Goal: Task Accomplishment & Management: Use online tool/utility

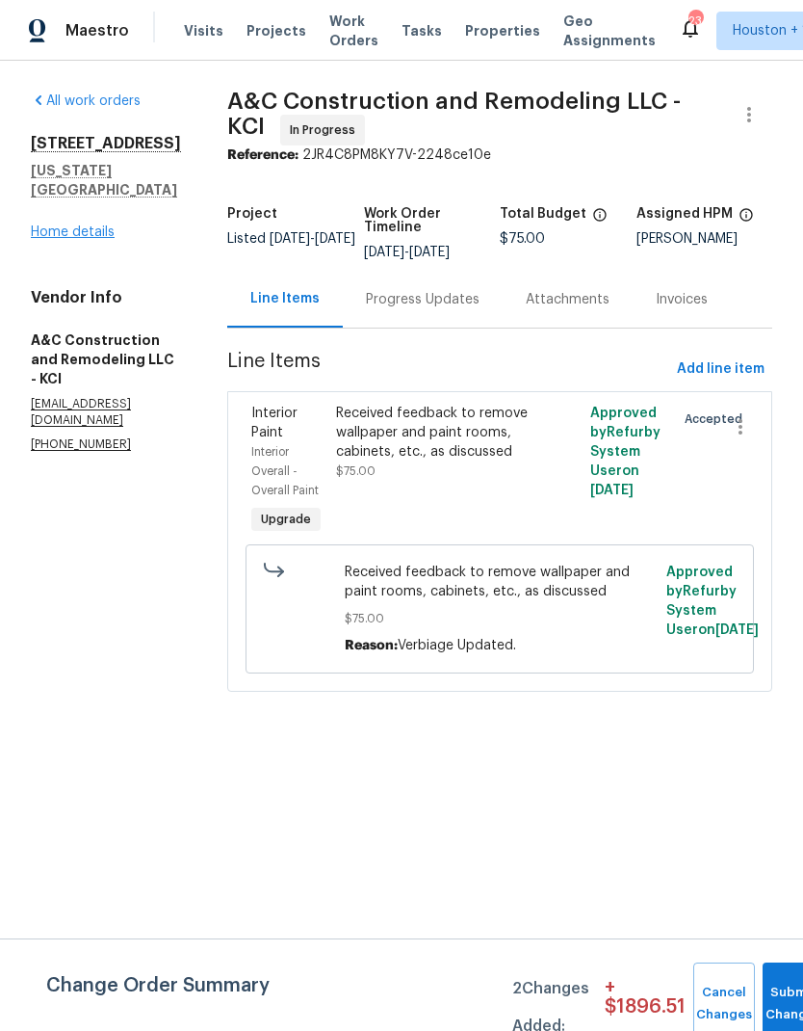
click at [45, 225] on link "Home details" at bounding box center [73, 231] width 84 height 13
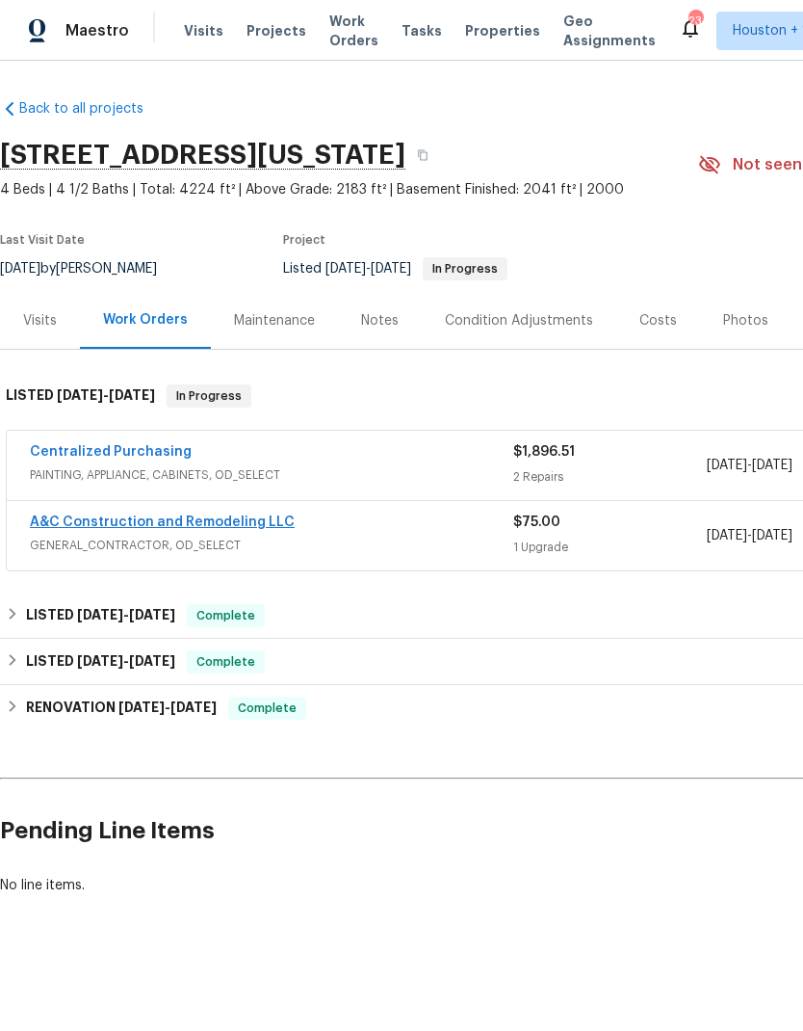
click at [50, 518] on link "A&C Construction and Remodeling LLC" at bounding box center [162, 521] width 265 height 13
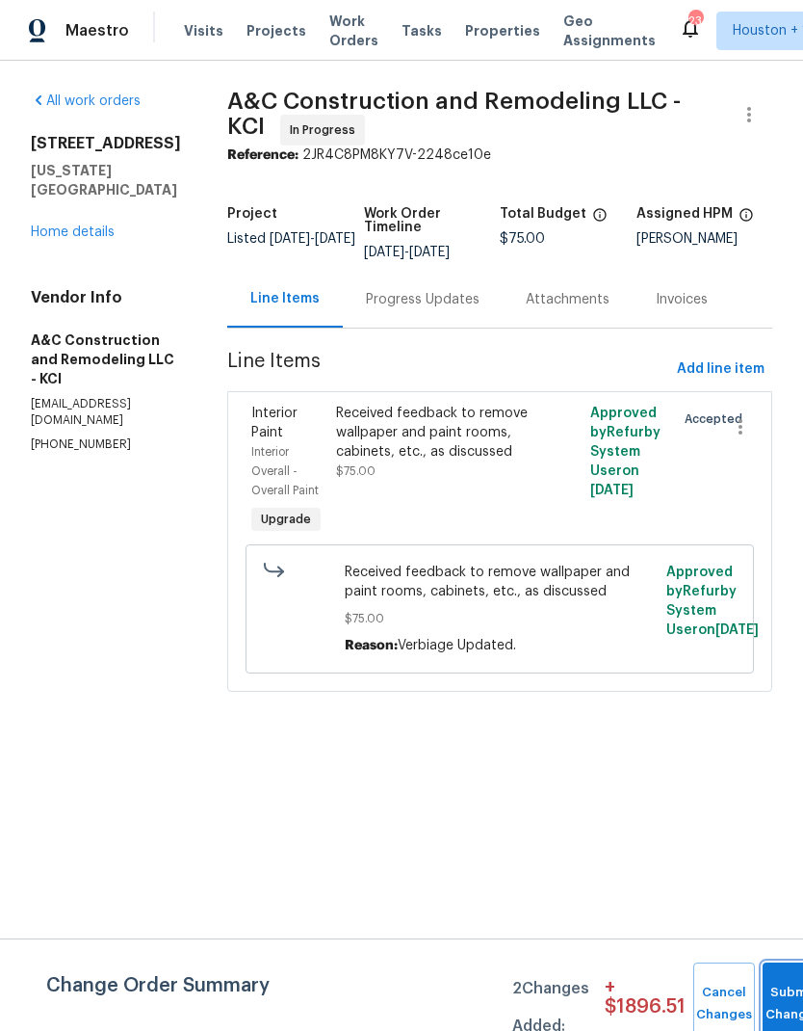
click at [770, 998] on button "Submit Changes" at bounding box center [794, 1003] width 62 height 83
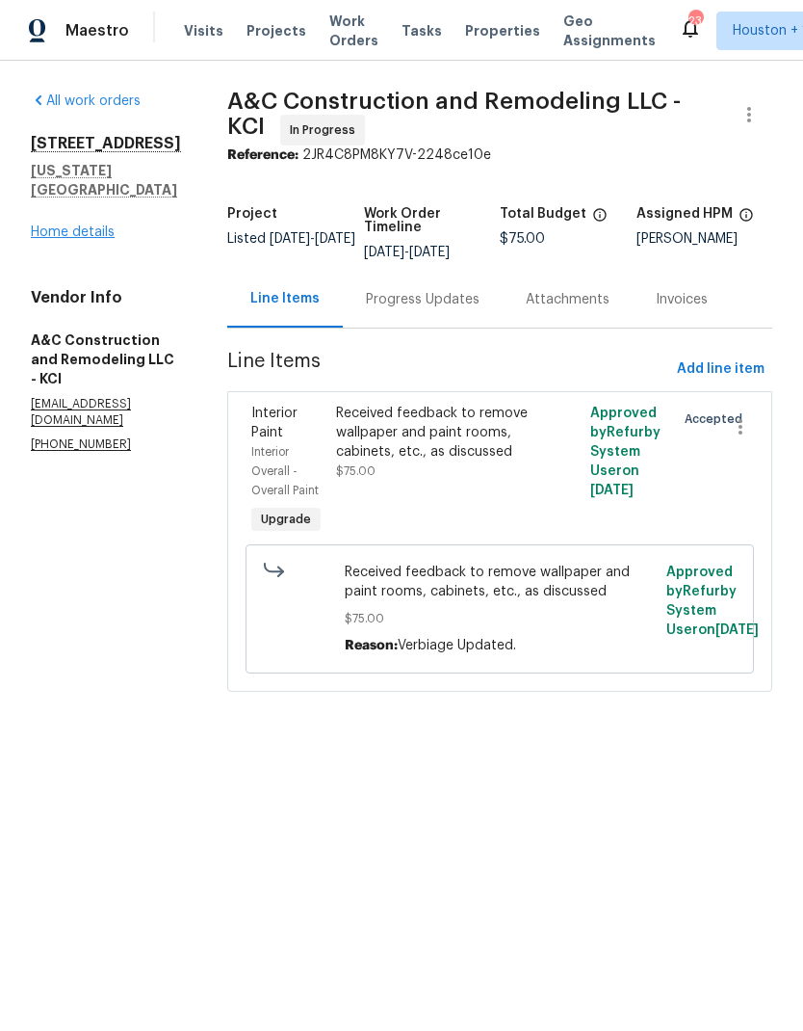
click at [49, 225] on link "Home details" at bounding box center [73, 231] width 84 height 13
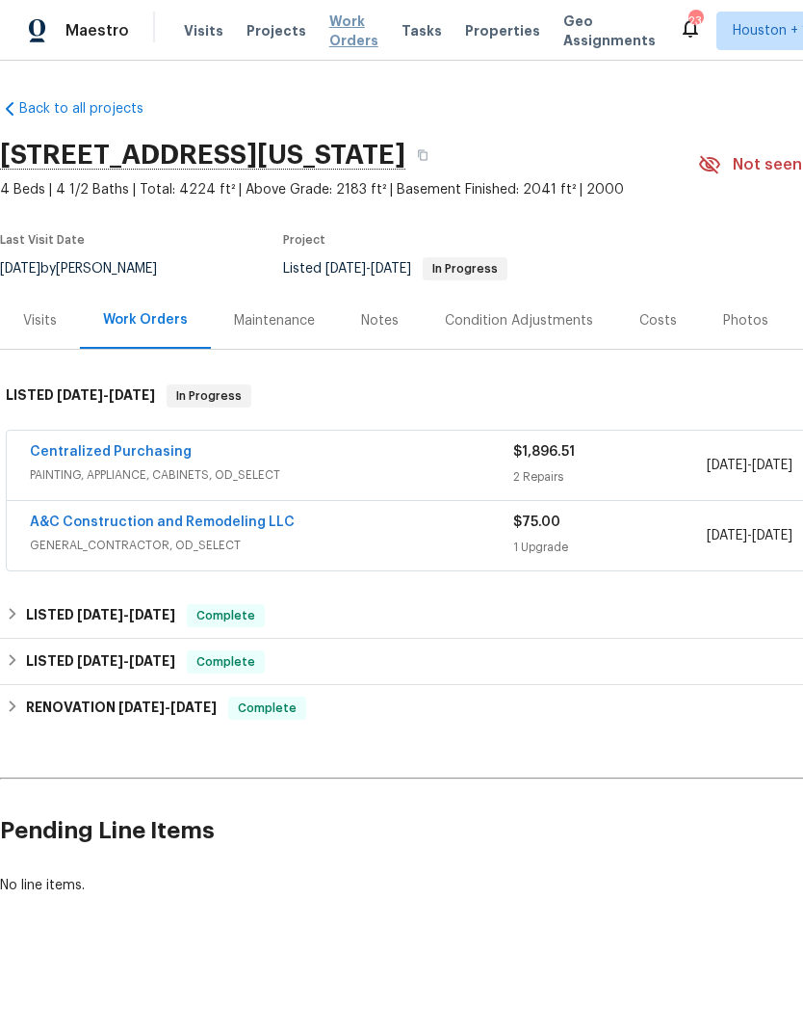
click at [340, 49] on span "Work Orders" at bounding box center [353, 31] width 49 height 39
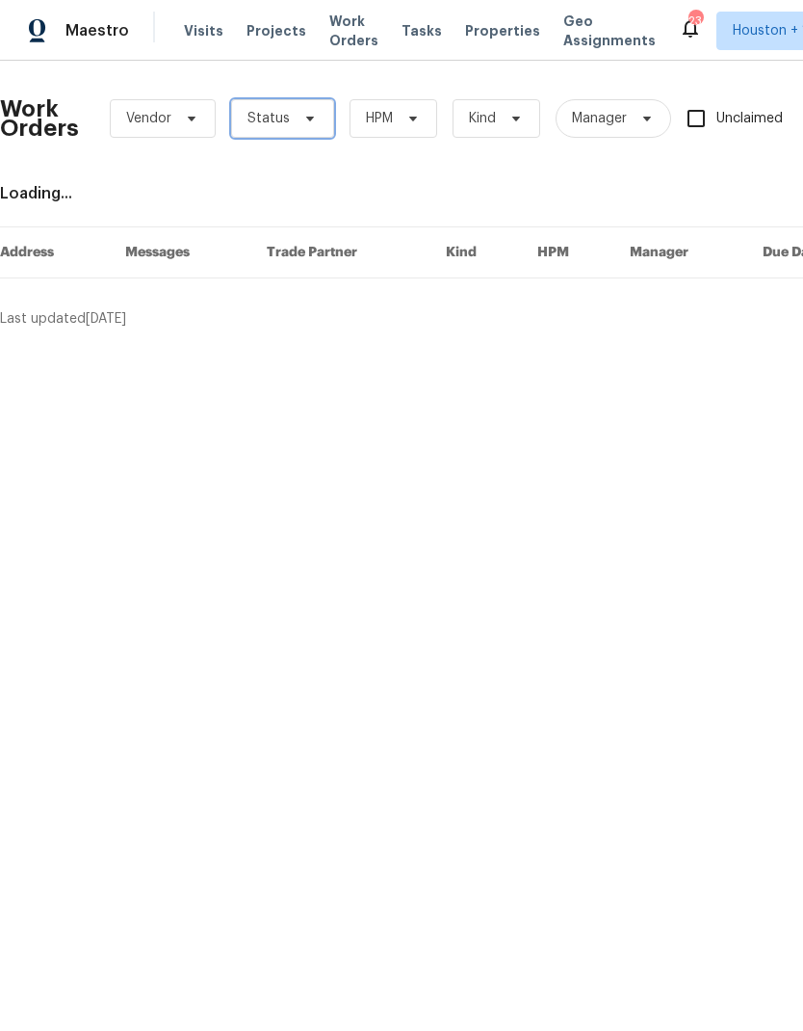
click at [291, 117] on span "Status" at bounding box center [282, 118] width 103 height 39
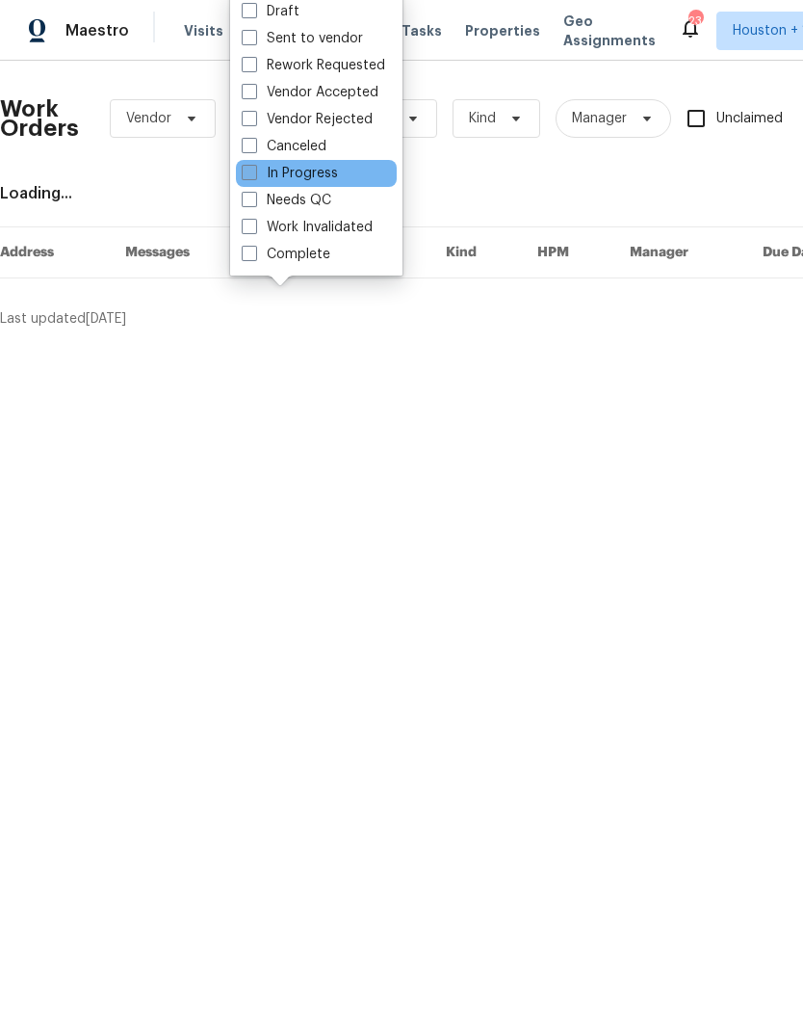
click at [327, 181] on label "In Progress" at bounding box center [290, 173] width 96 height 19
click at [254, 176] on input "In Progress" at bounding box center [248, 170] width 13 height 13
checkbox input "true"
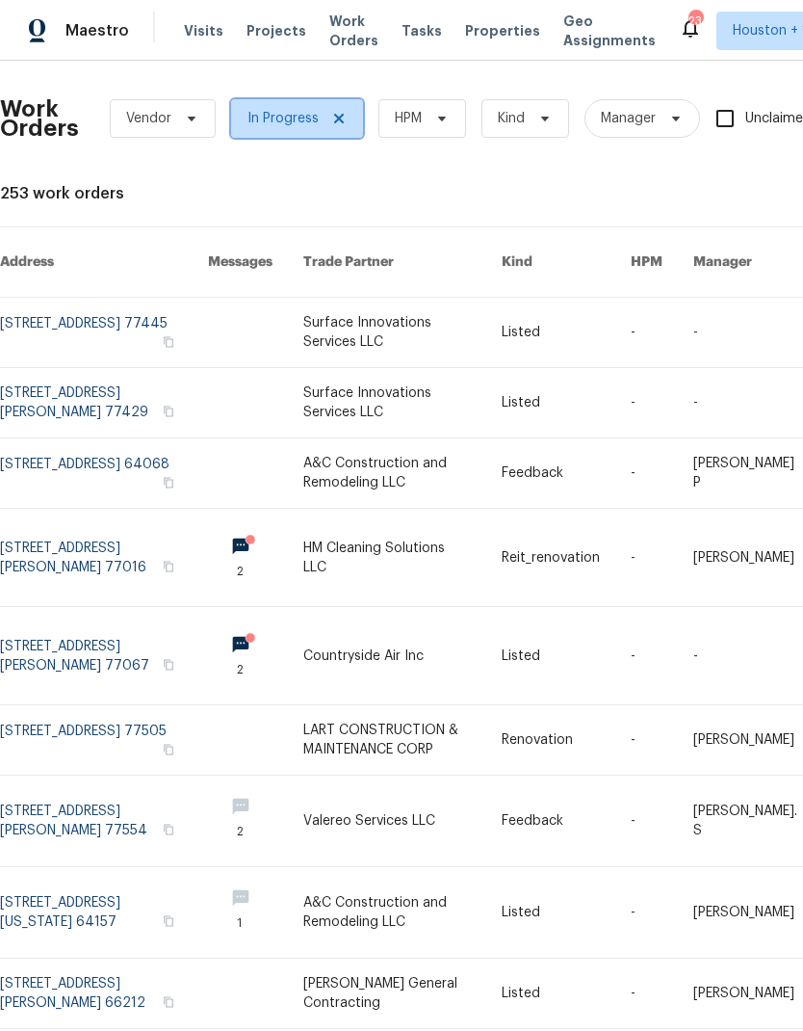
click at [336, 116] on icon at bounding box center [338, 118] width 15 height 15
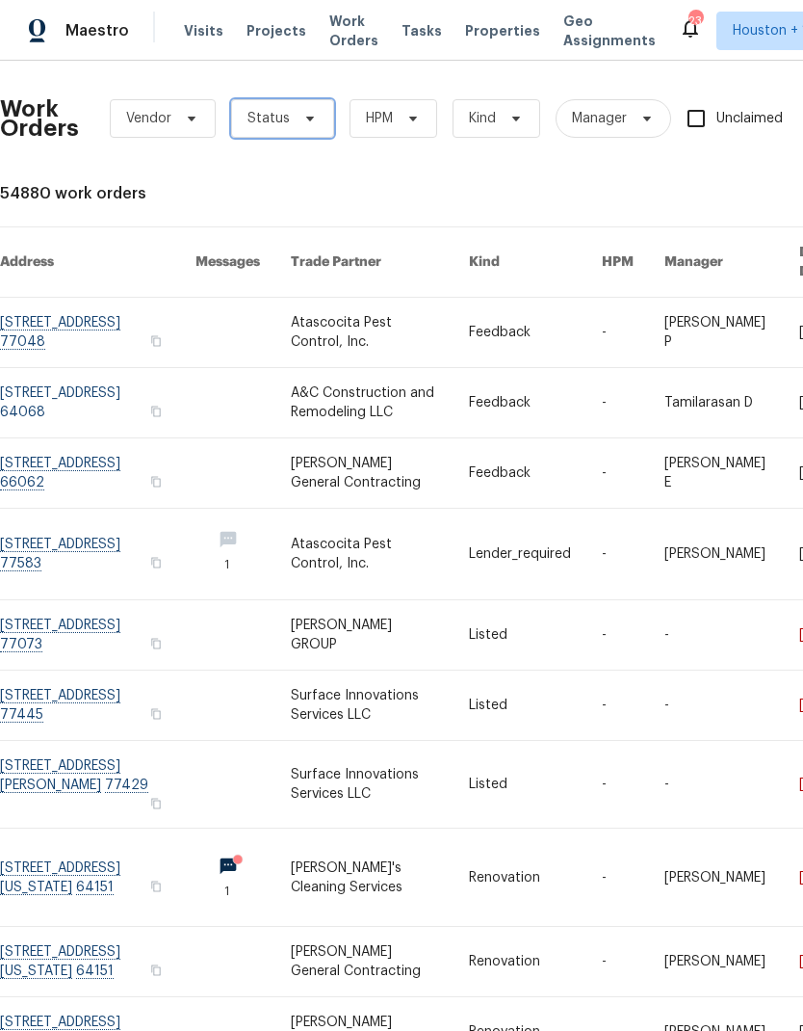
click at [297, 125] on span at bounding box center [307, 118] width 21 height 15
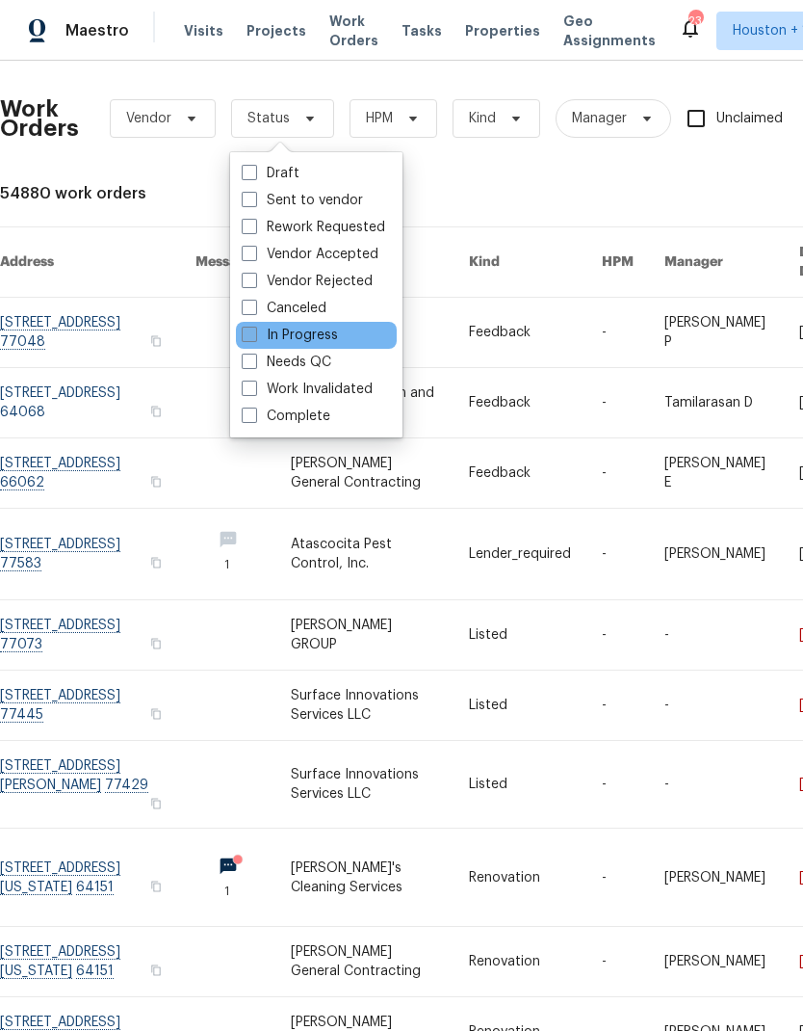
click at [325, 342] on label "In Progress" at bounding box center [290, 335] width 96 height 19
click at [254, 338] on input "In Progress" at bounding box center [248, 332] width 13 height 13
checkbox input "true"
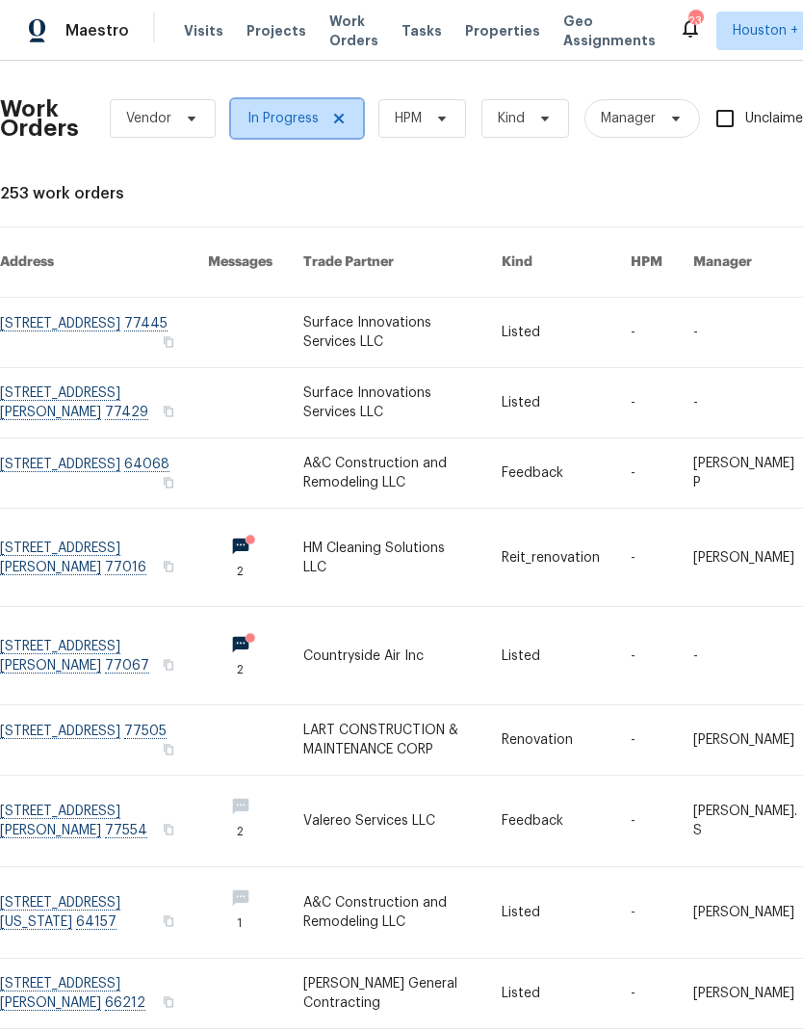
click at [331, 115] on icon at bounding box center [338, 118] width 15 height 15
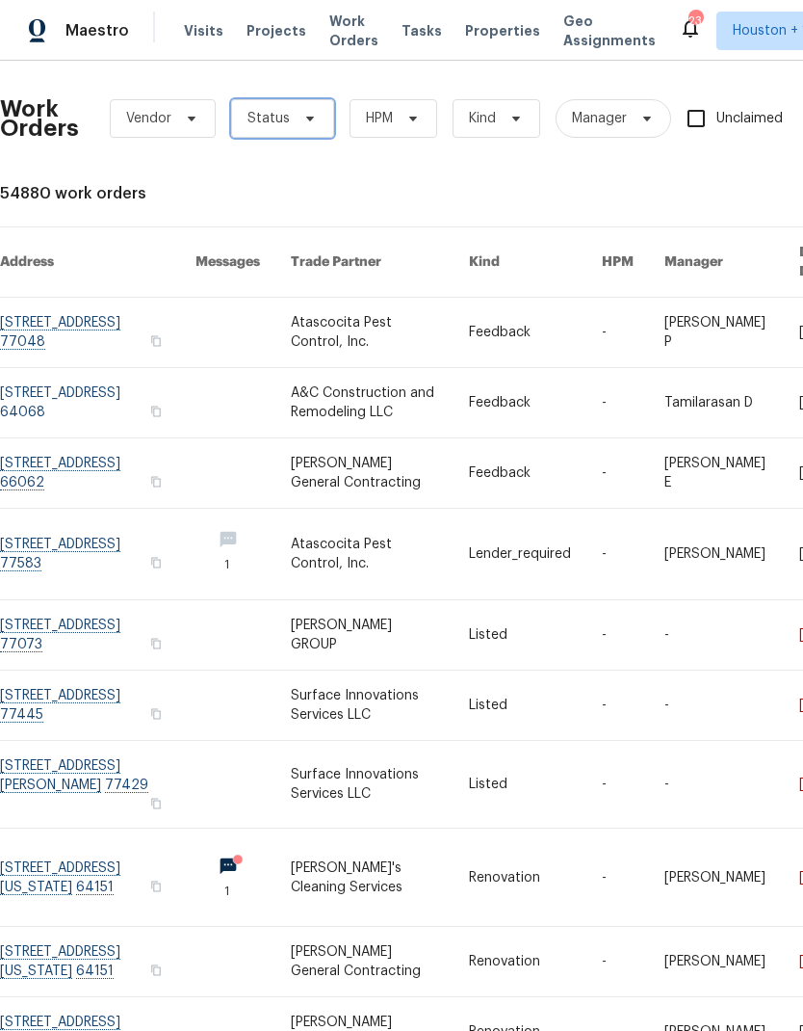
click at [297, 119] on span at bounding box center [307, 118] width 21 height 15
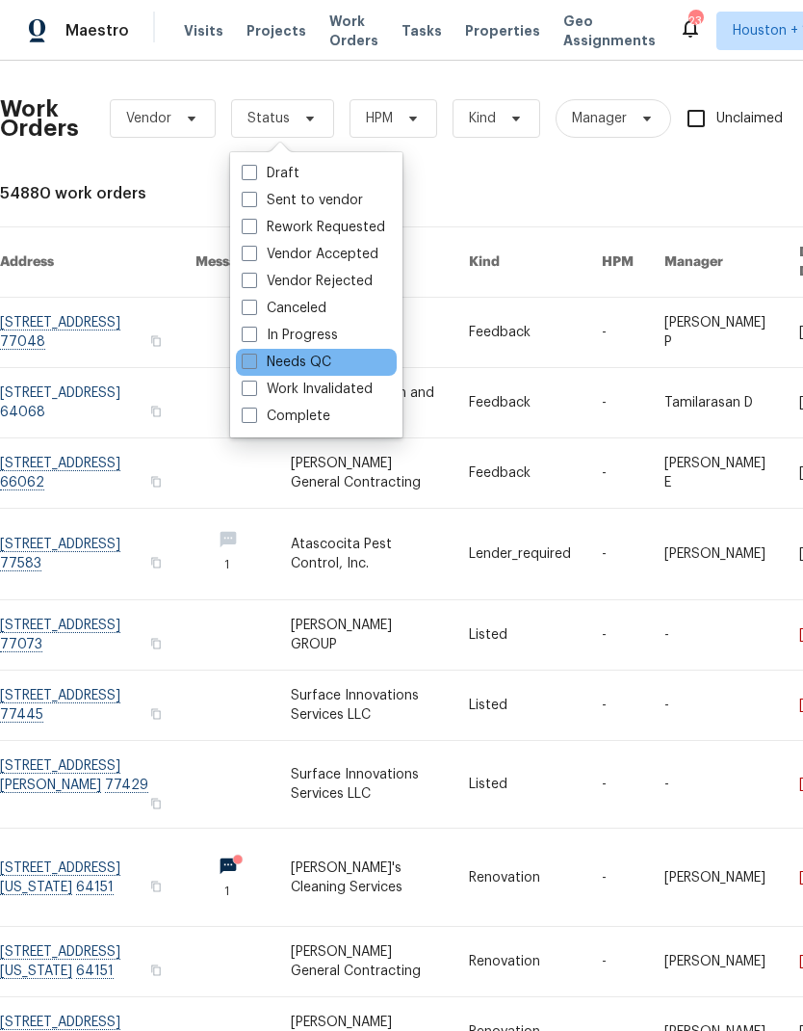
click at [325, 361] on label "Needs QC" at bounding box center [287, 362] width 90 height 19
click at [254, 361] on input "Needs QC" at bounding box center [248, 359] width 13 height 13
checkbox input "true"
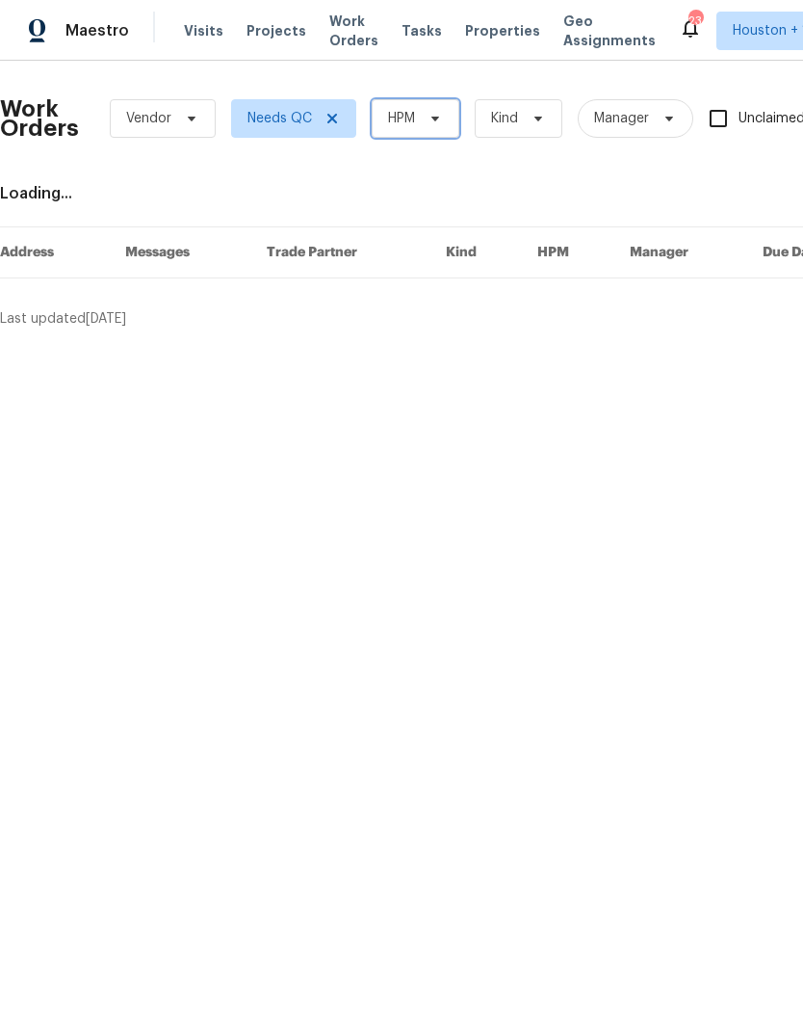
click at [427, 116] on span at bounding box center [432, 118] width 21 height 15
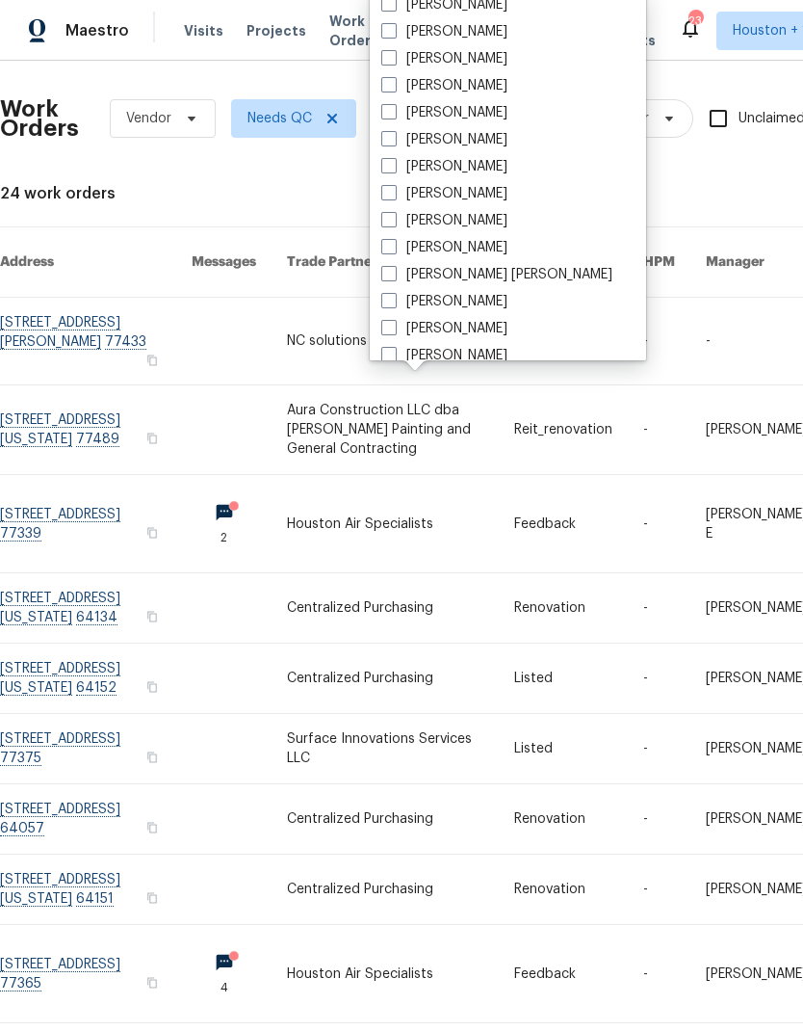
scroll to position [294, 0]
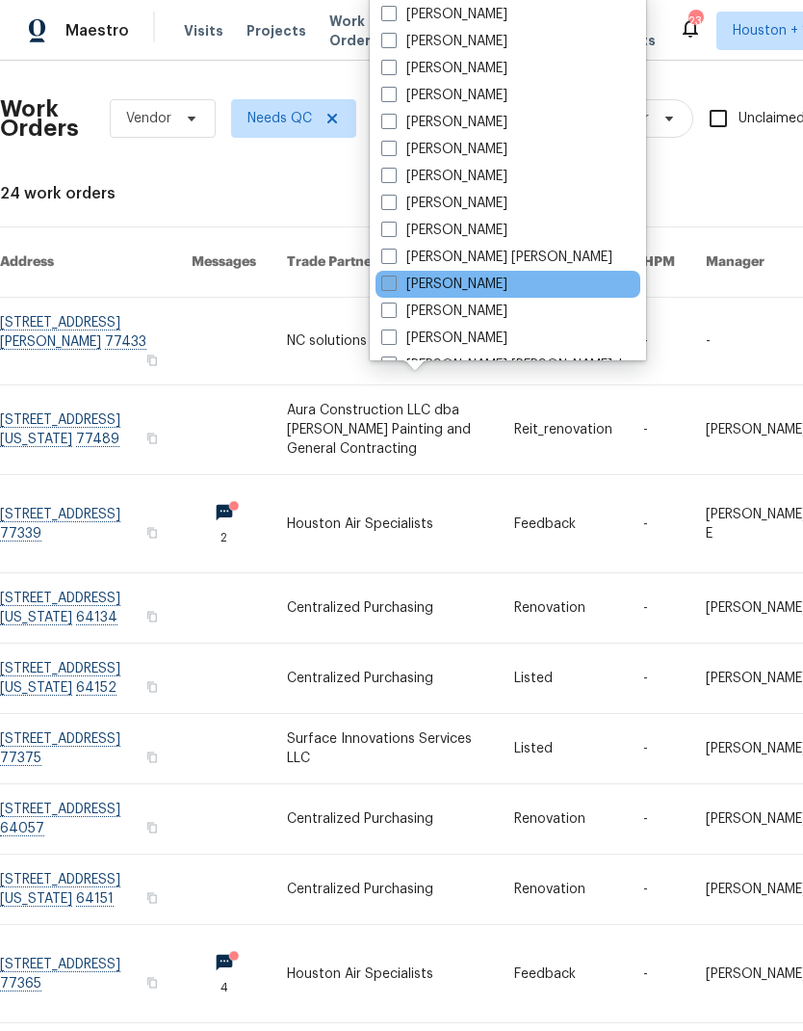
click at [478, 293] on label "Motaz Hanson" at bounding box center [445, 284] width 126 height 19
click at [394, 287] on input "Motaz Hanson" at bounding box center [388, 281] width 13 height 13
checkbox input "true"
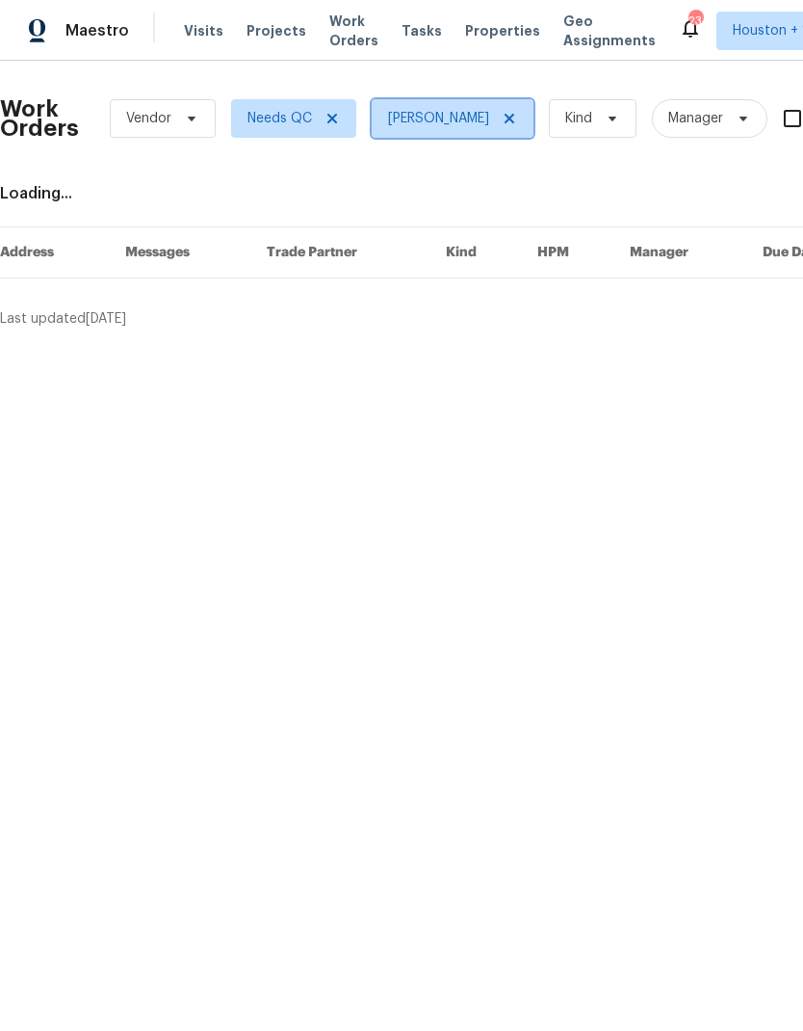
click at [505, 116] on icon at bounding box center [510, 119] width 10 height 10
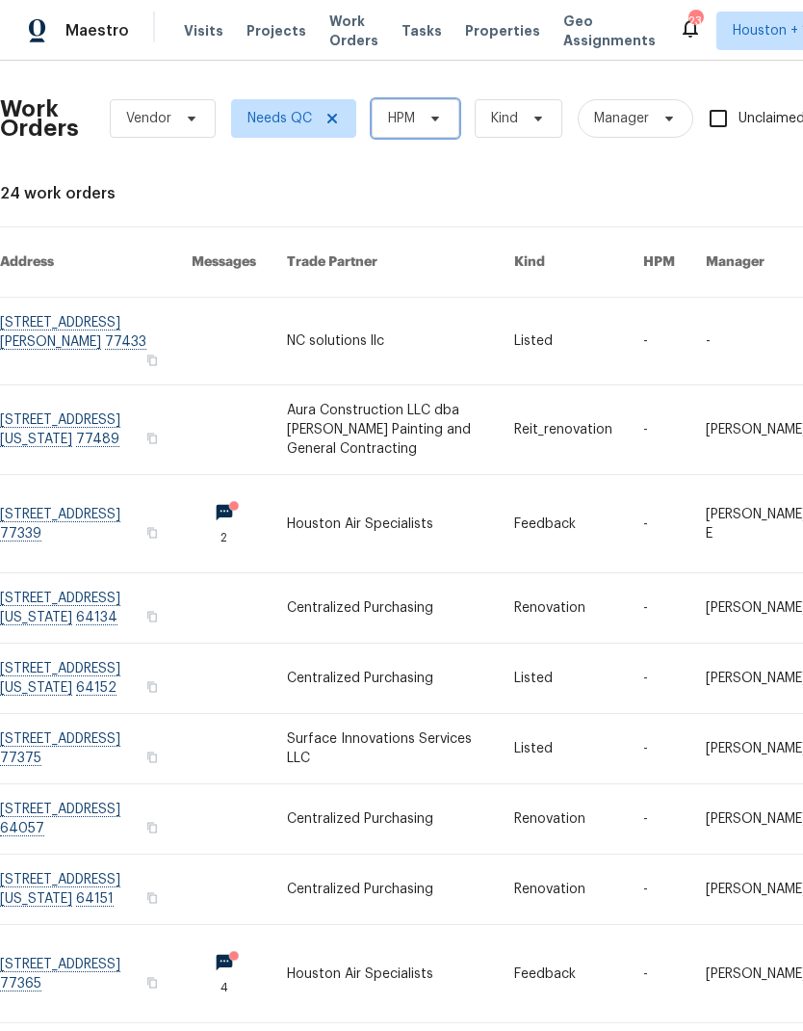
click at [433, 124] on icon at bounding box center [435, 118] width 15 height 15
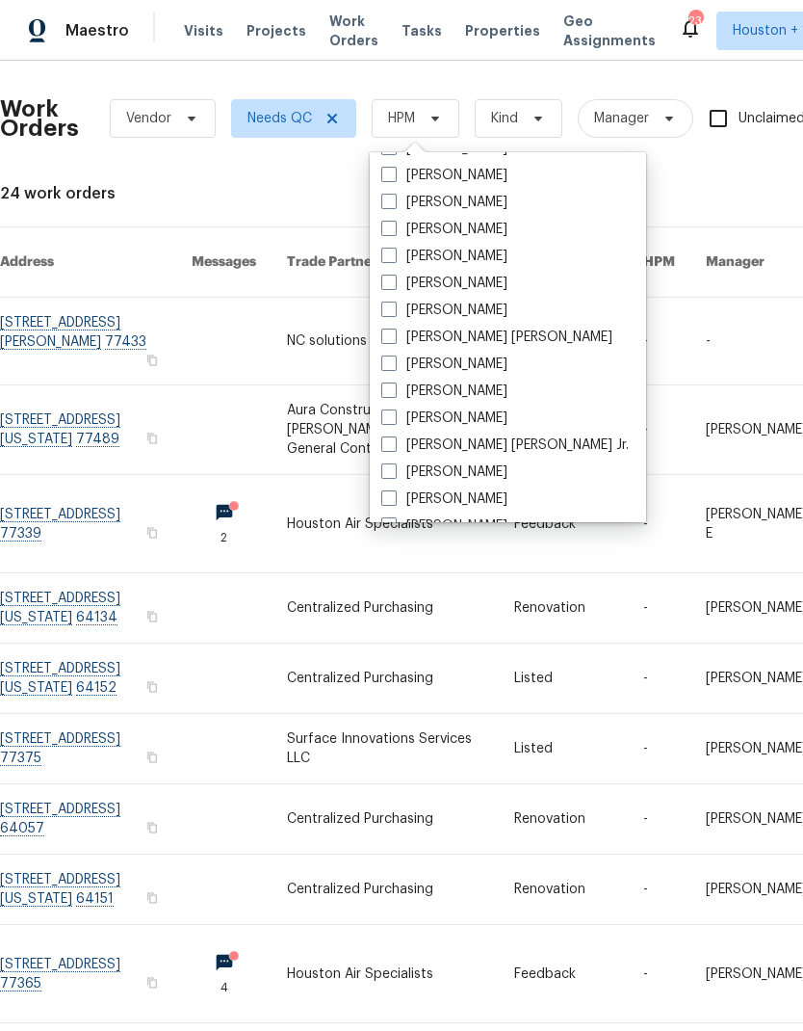
scroll to position [381, 0]
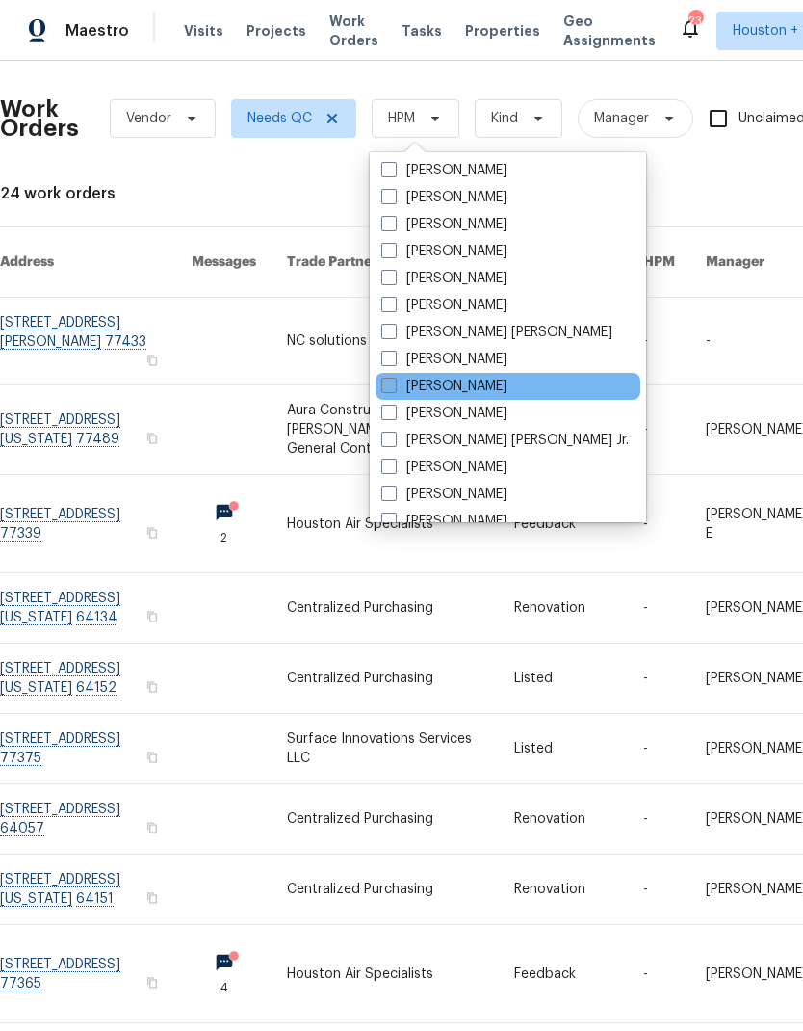
click at [474, 385] on label "[PERSON_NAME]" at bounding box center [445, 386] width 126 height 19
click at [394, 385] on input "[PERSON_NAME]" at bounding box center [388, 383] width 13 height 13
checkbox input "true"
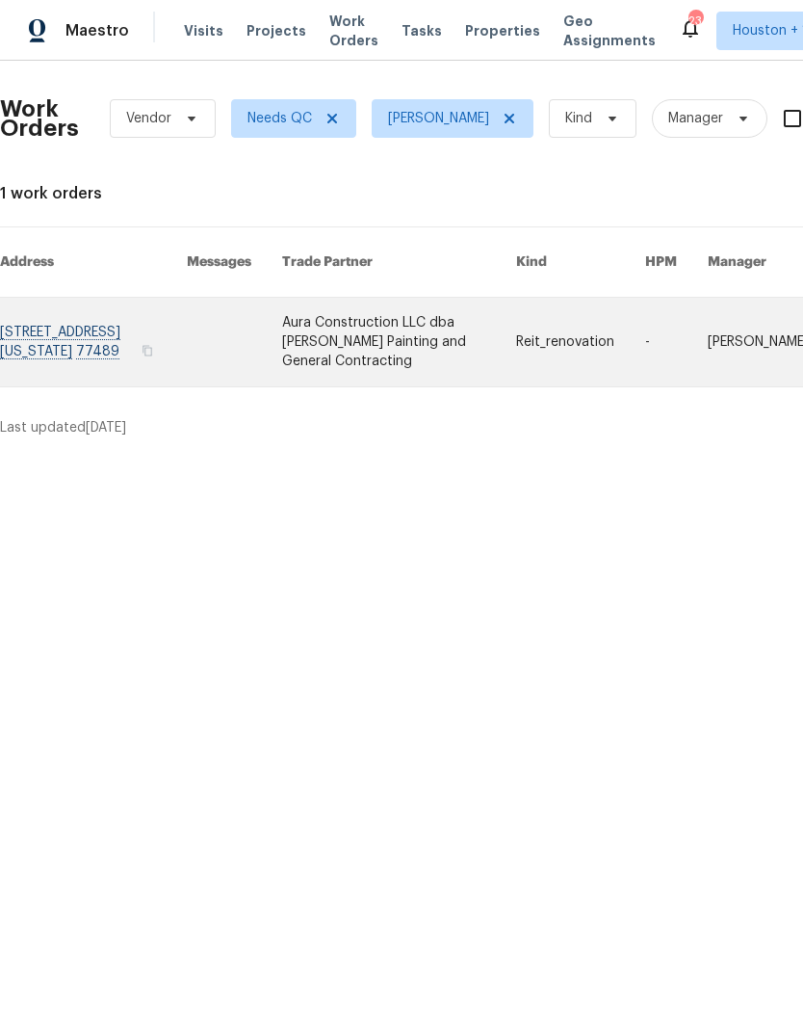
click at [302, 326] on link at bounding box center [399, 342] width 234 height 89
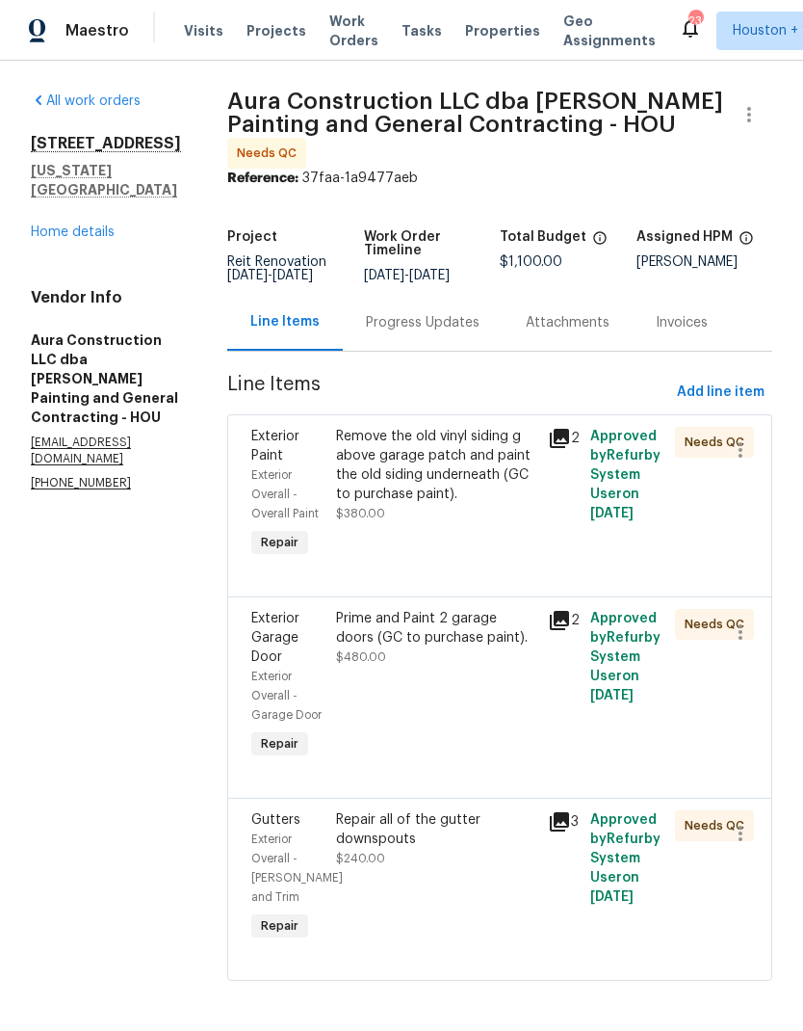
click at [490, 484] on div "Remove the old vinyl siding g above garage patch and paint the old siding under…" at bounding box center [436, 475] width 200 height 96
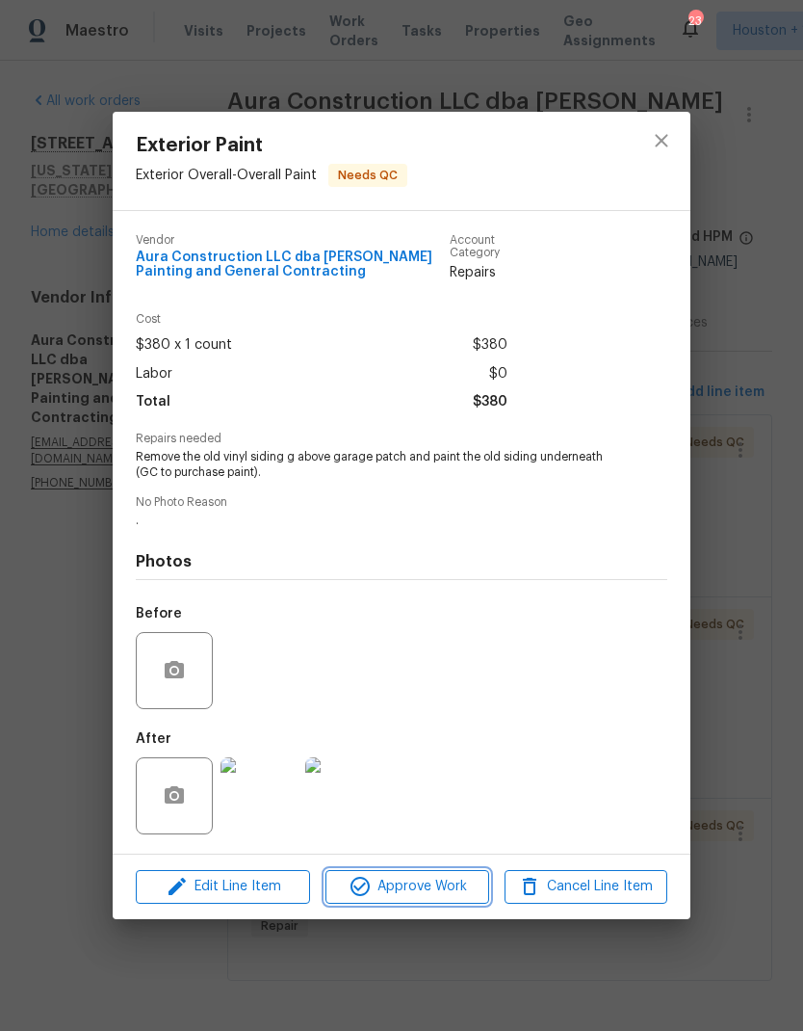
click at [468, 893] on span "Approve Work" at bounding box center [406, 887] width 151 height 24
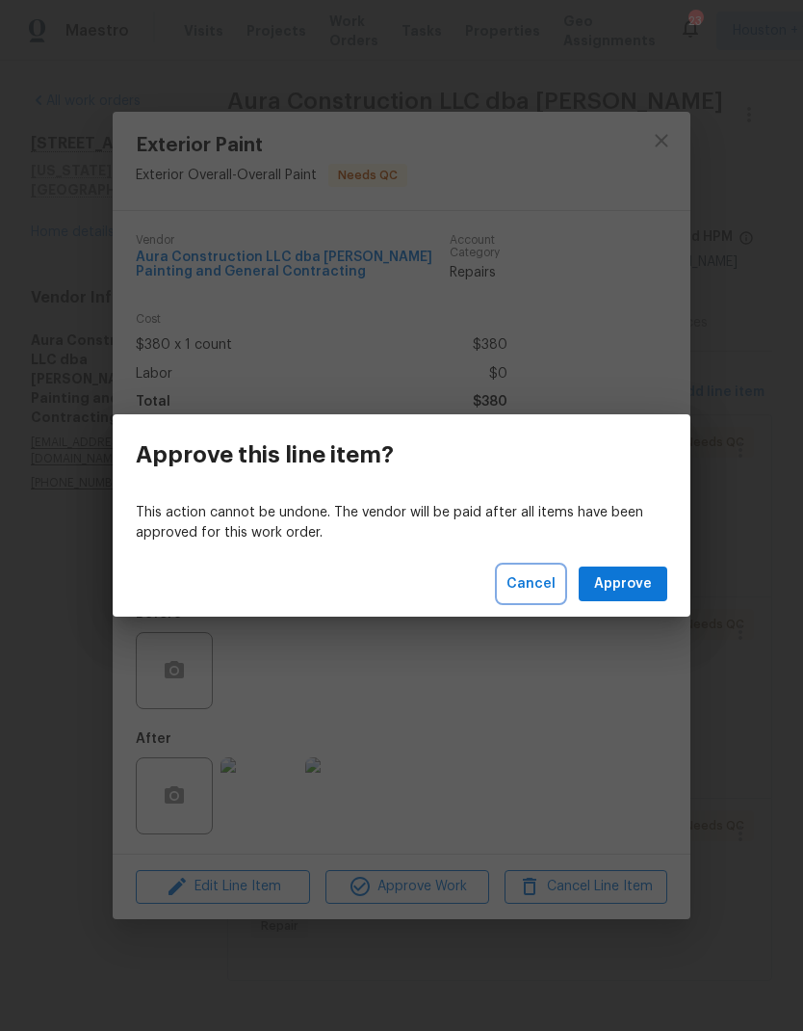
click at [550, 584] on span "Cancel" at bounding box center [531, 584] width 49 height 24
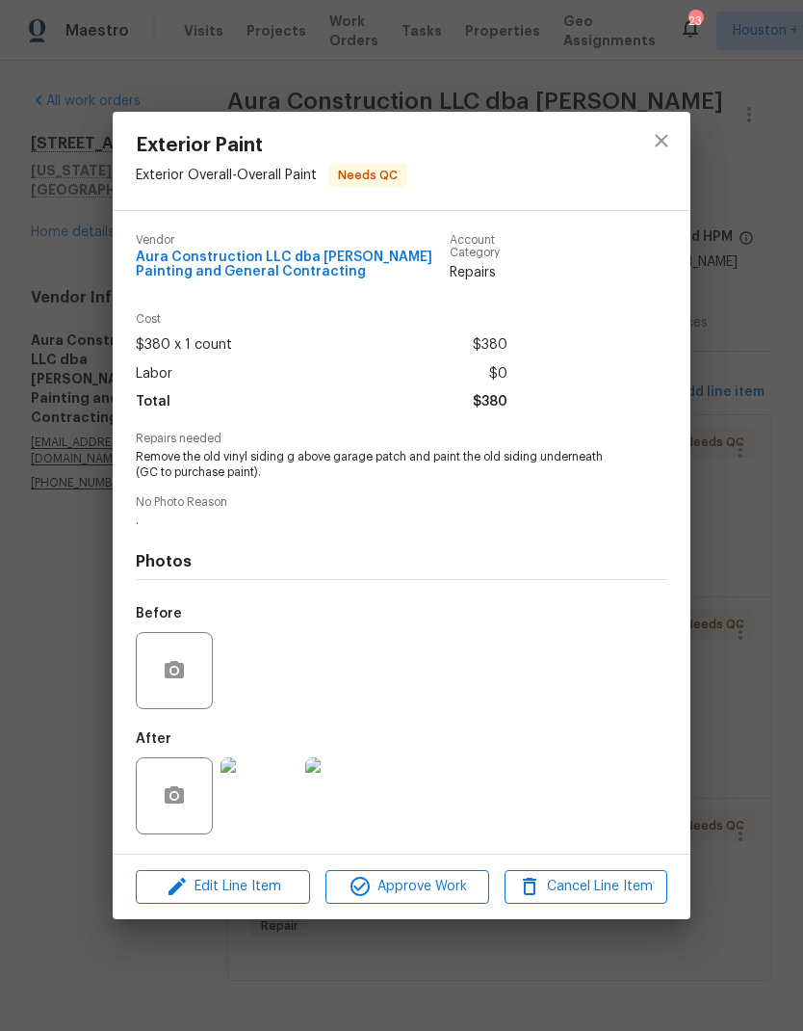
click at [248, 791] on img at bounding box center [259, 795] width 77 height 77
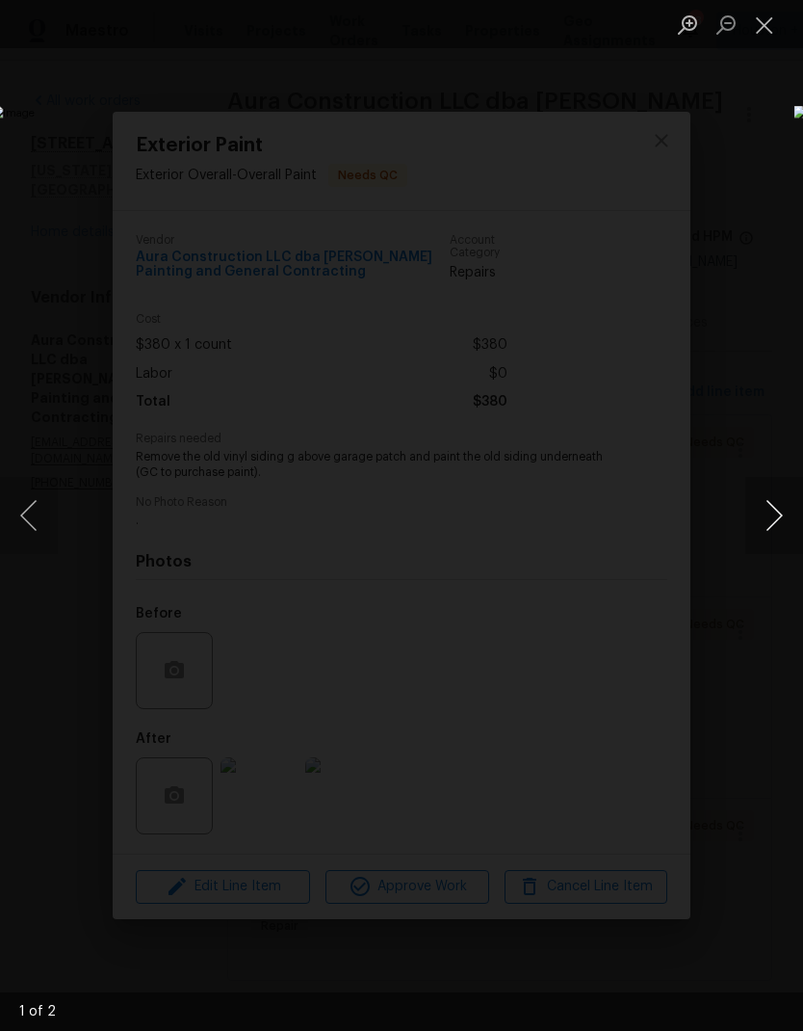
click at [775, 517] on button "Next image" at bounding box center [775, 515] width 58 height 77
click at [769, 21] on button "Close lightbox" at bounding box center [765, 25] width 39 height 34
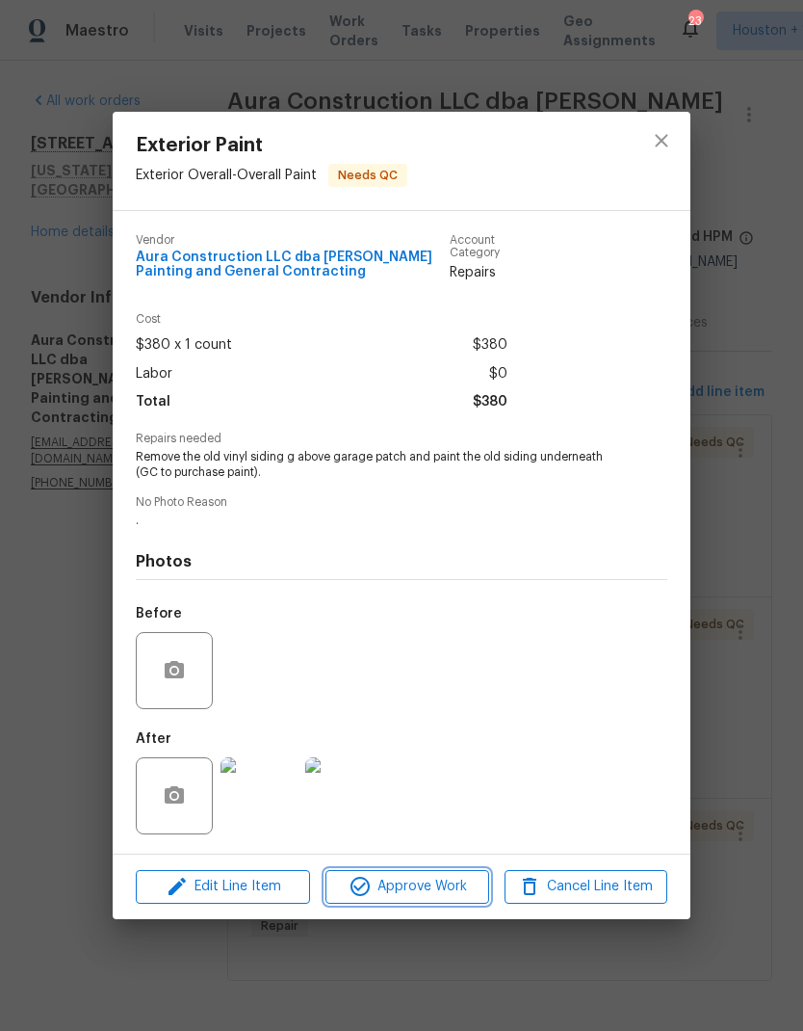
click at [455, 894] on span "Approve Work" at bounding box center [406, 887] width 151 height 24
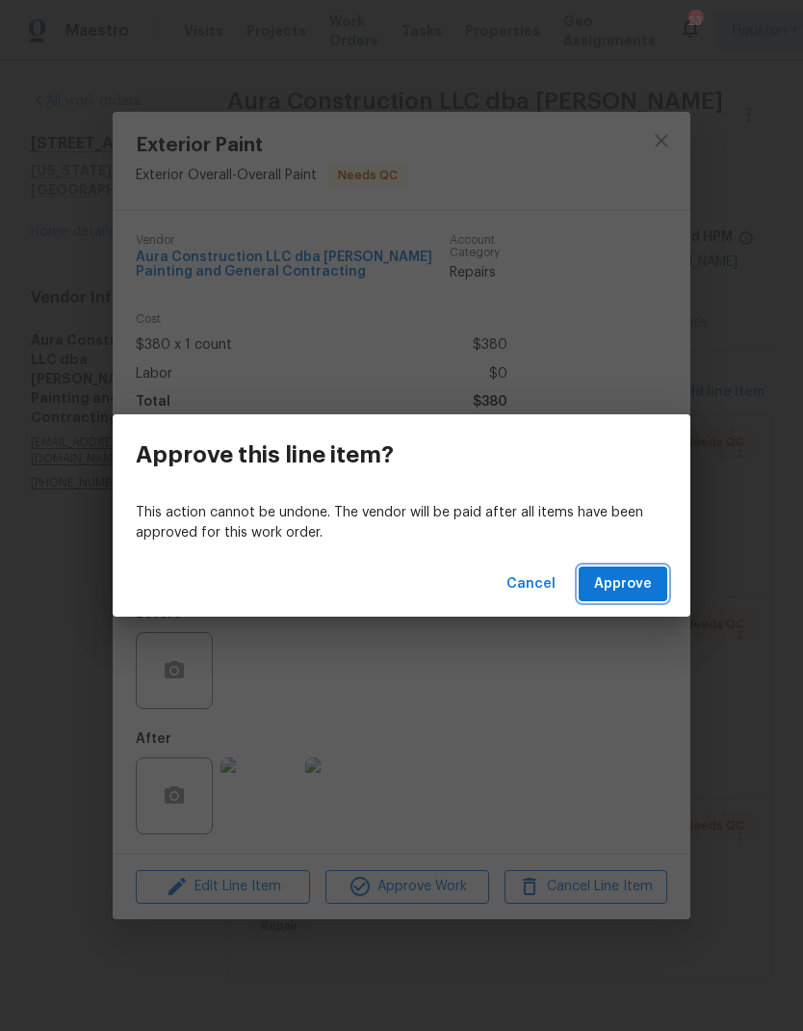
click at [644, 594] on span "Approve" at bounding box center [623, 584] width 58 height 24
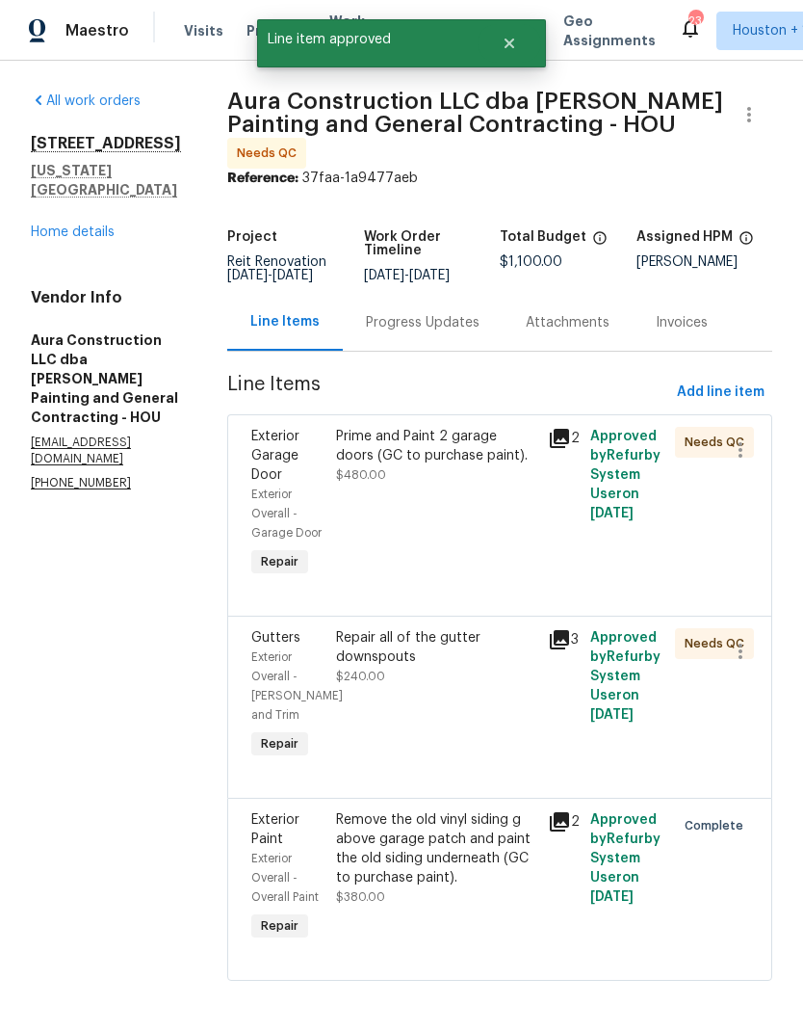
click at [509, 526] on div "Prime and Paint 2 garage doors (GC to purchase paint). $480.00" at bounding box center [436, 504] width 212 height 166
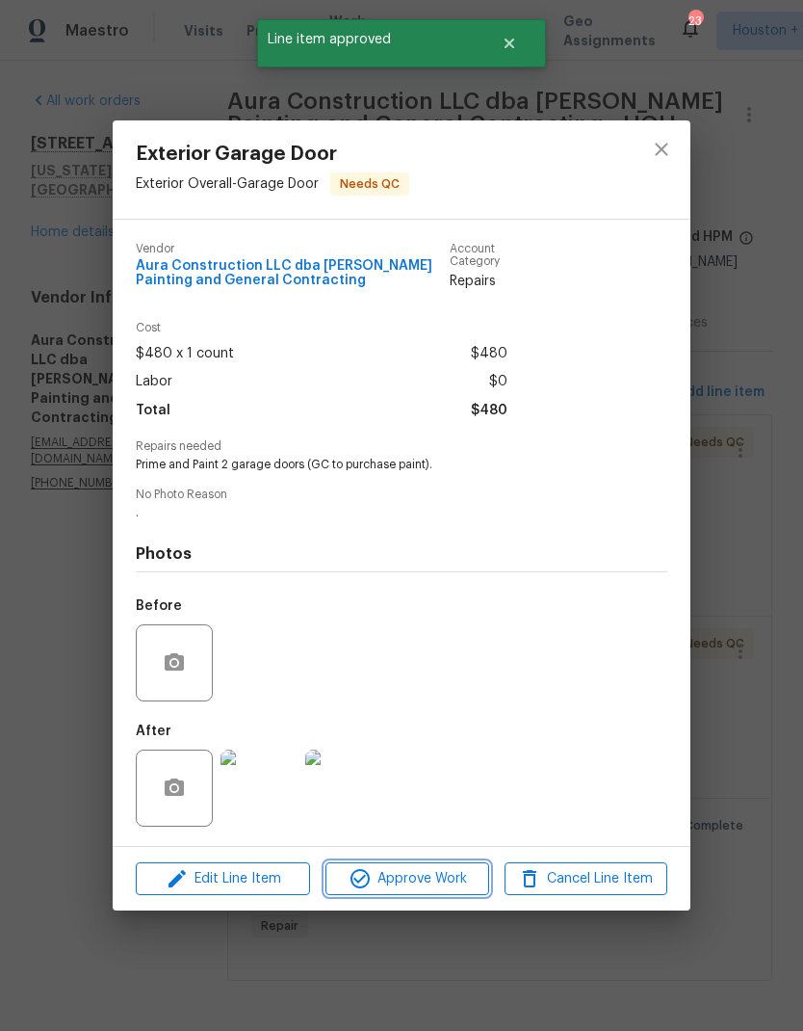
click at [452, 886] on span "Approve Work" at bounding box center [406, 879] width 151 height 24
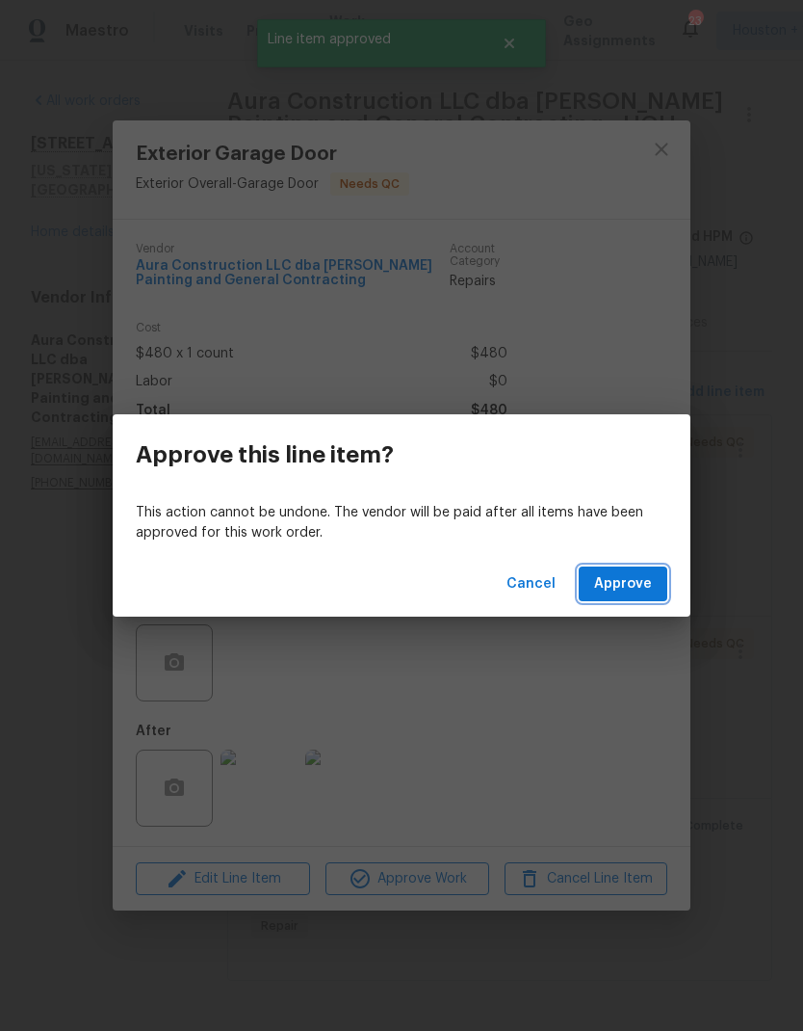
click at [644, 581] on span "Approve" at bounding box center [623, 584] width 58 height 24
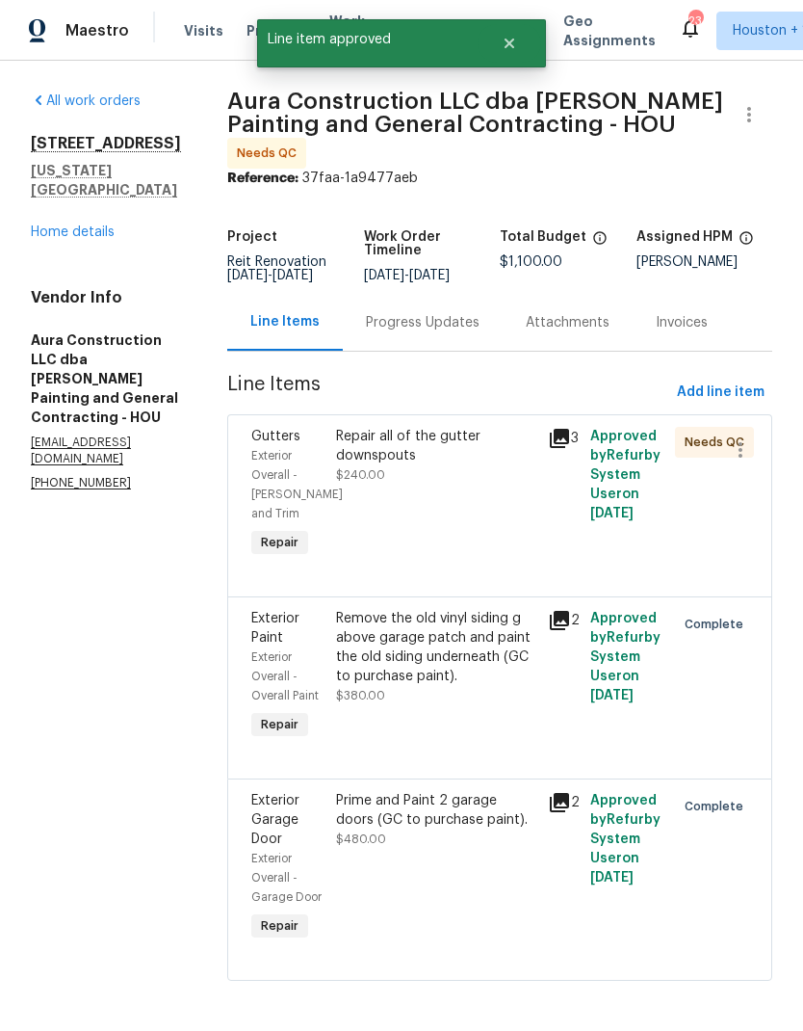
click at [514, 531] on div "Repair all of the gutter downspouts $240.00" at bounding box center [436, 494] width 212 height 146
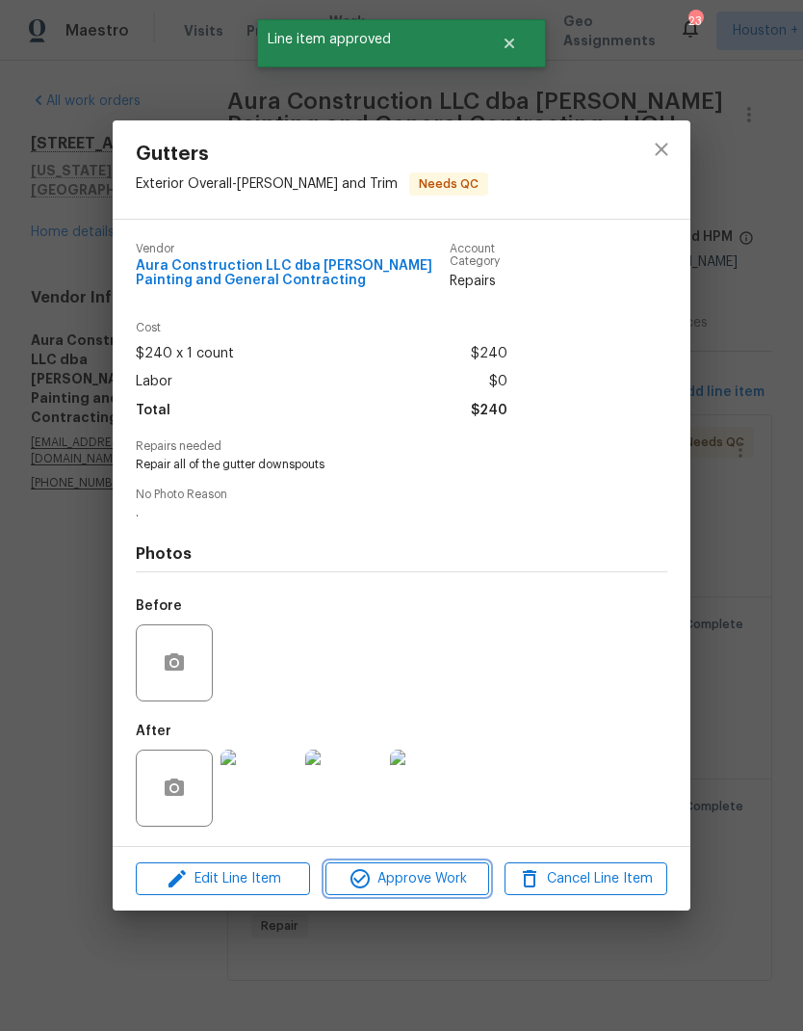
click at [470, 891] on span "Approve Work" at bounding box center [406, 879] width 151 height 24
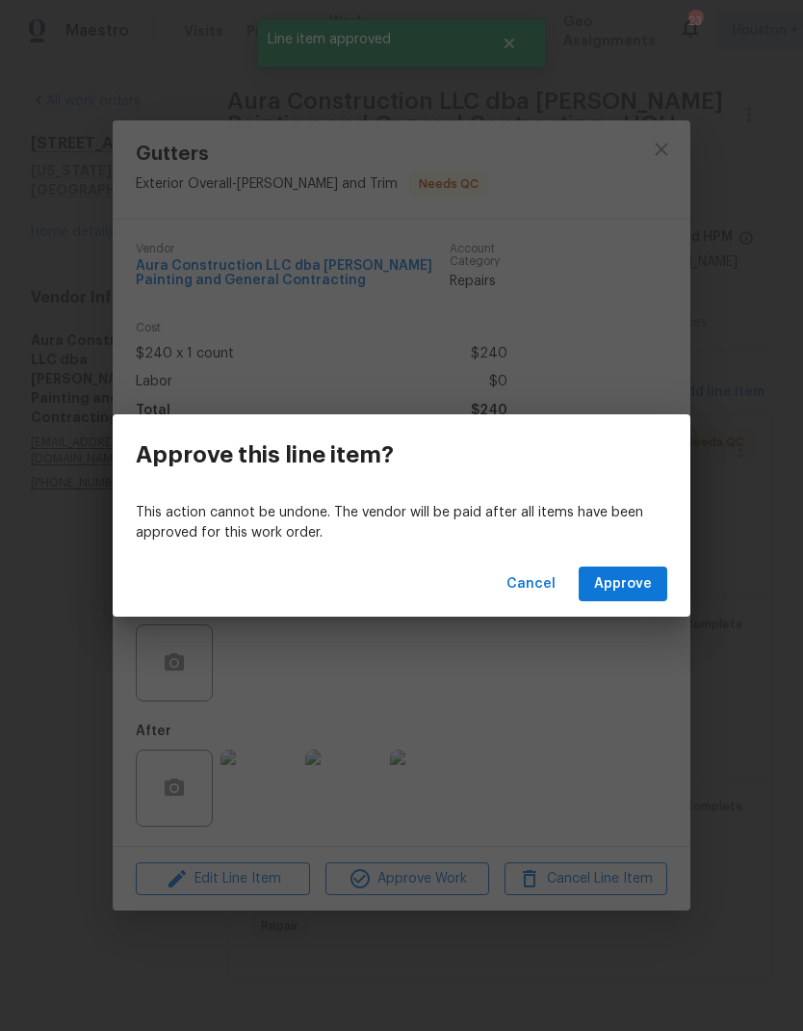
click at [644, 587] on span "Approve" at bounding box center [623, 584] width 58 height 24
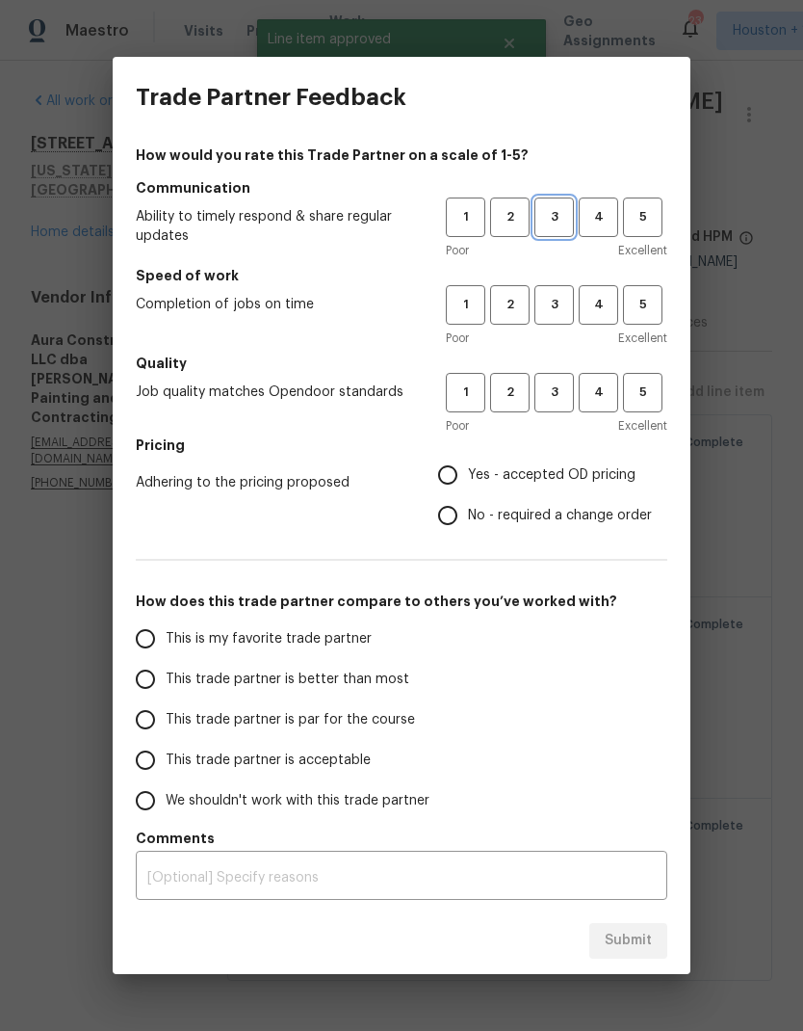
click at [562, 229] on button "3" at bounding box center [555, 218] width 40 height 40
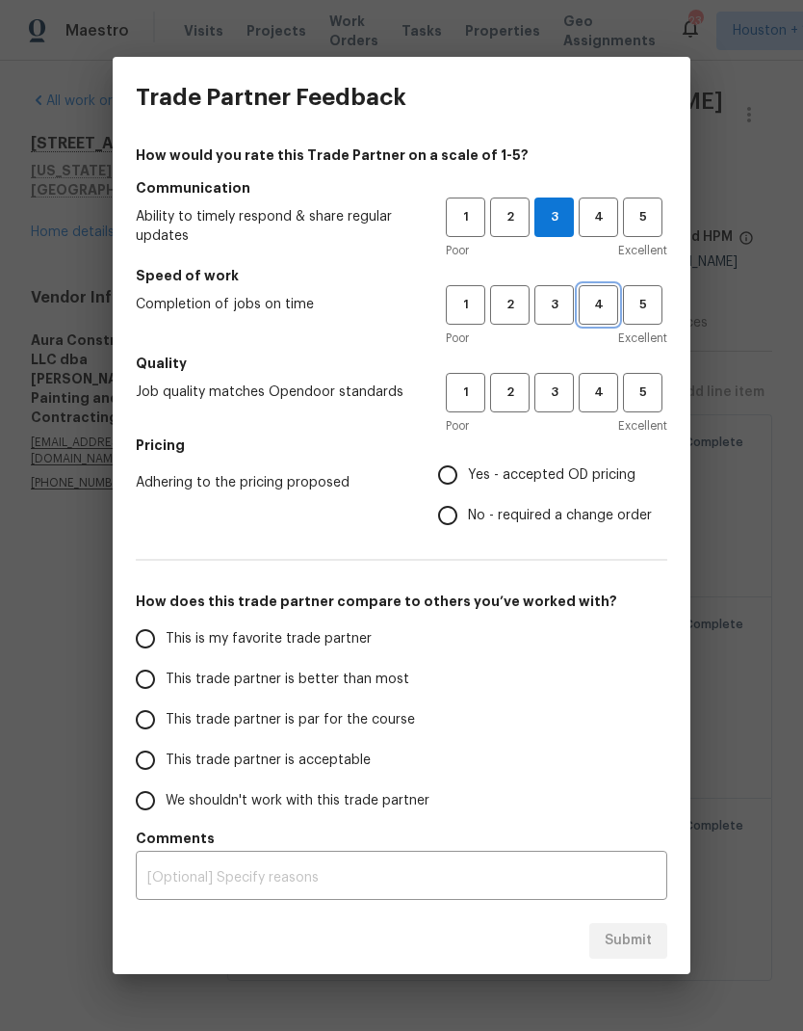
click at [604, 309] on span "4" at bounding box center [599, 305] width 36 height 22
click at [567, 399] on span "3" at bounding box center [555, 393] width 36 height 22
click at [590, 471] on span "Yes - accepted OD pricing" at bounding box center [552, 475] width 168 height 20
click at [468, 471] on input "Yes - accepted OD pricing" at bounding box center [448, 475] width 40 height 40
radio input "true"
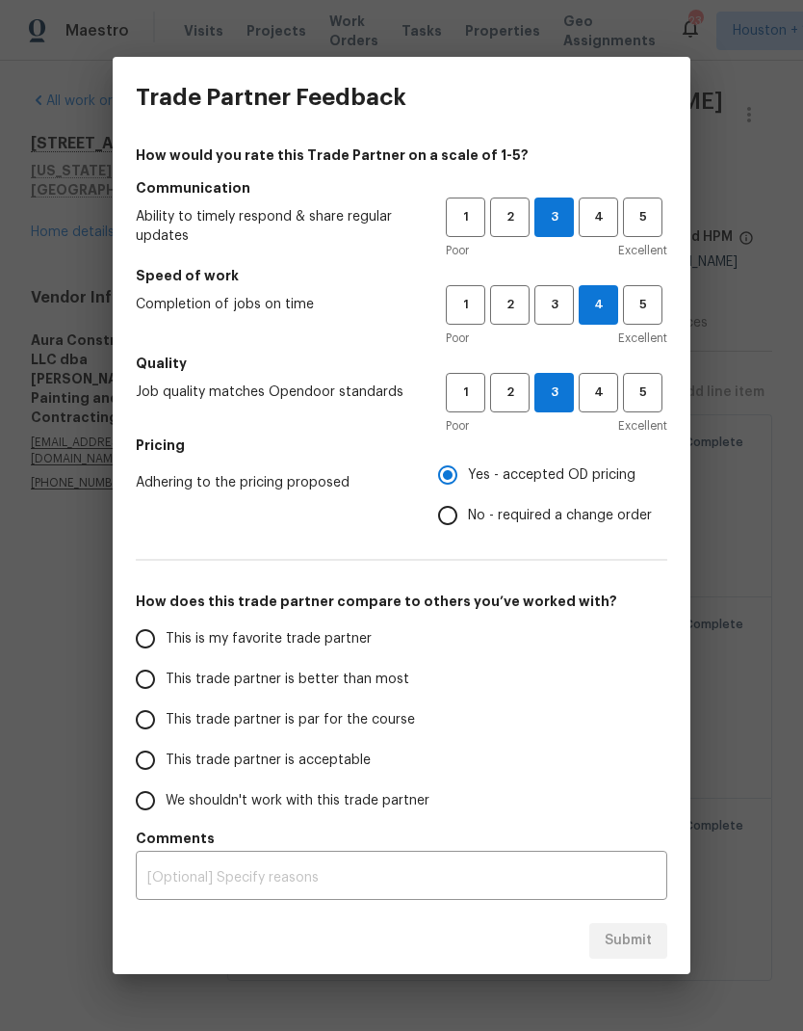
click at [145, 646] on input "This is my favorite trade partner" at bounding box center [145, 639] width 40 height 40
click at [646, 952] on span "Submit" at bounding box center [628, 941] width 47 height 24
radio input "true"
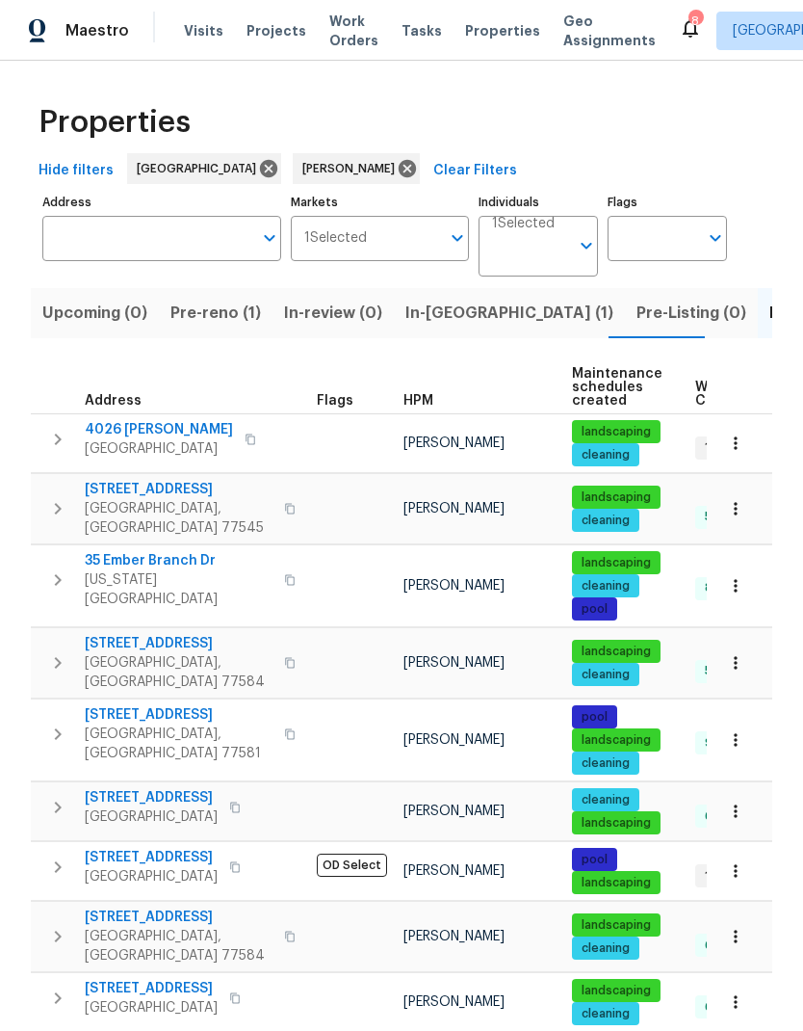
click at [461, 336] on button "In-reno (1)" at bounding box center [509, 313] width 231 height 50
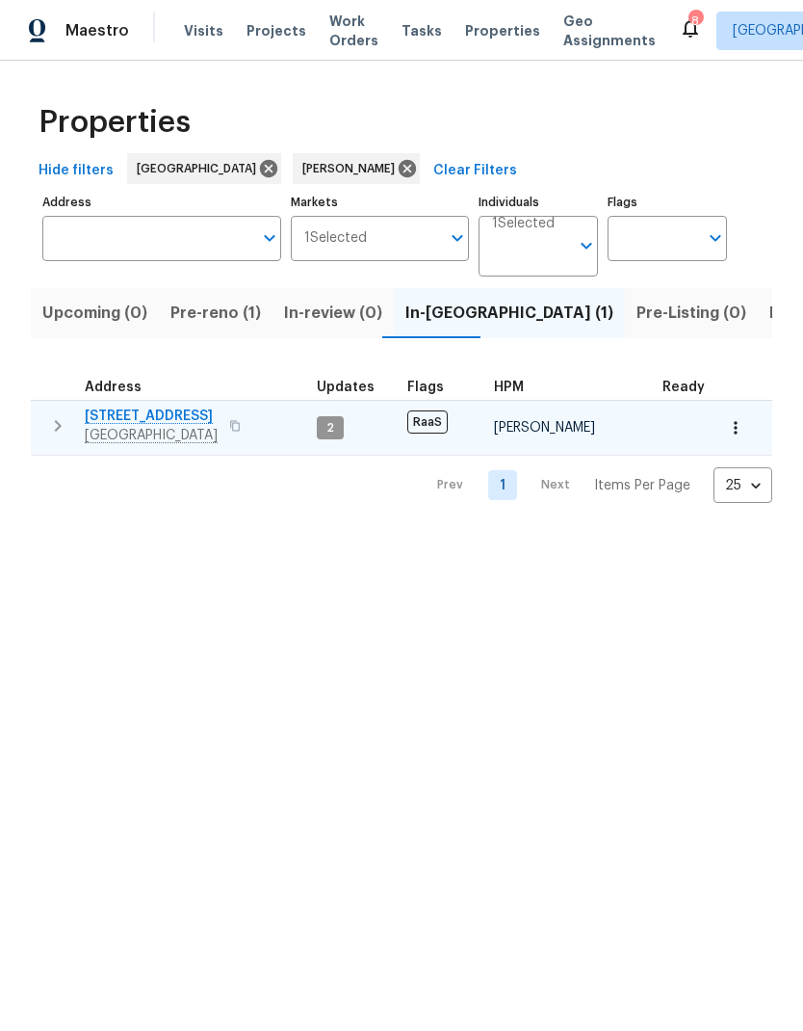
click at [185, 411] on span "5009 Bataan Rd" at bounding box center [151, 416] width 133 height 19
